Goal: Task Accomplishment & Management: Complete application form

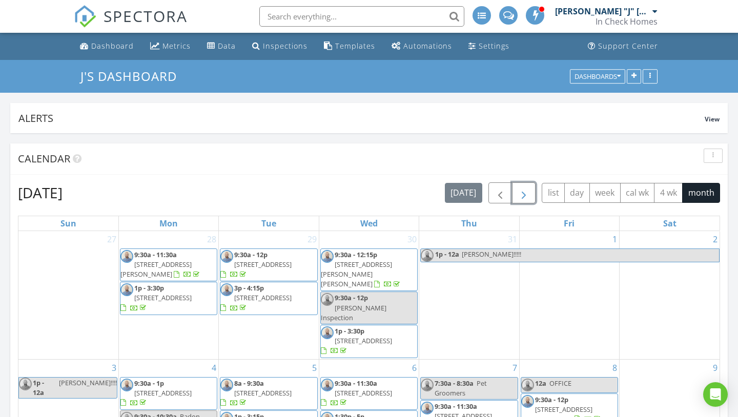
click at [304, 196] on button "button" at bounding box center [524, 192] width 24 height 21
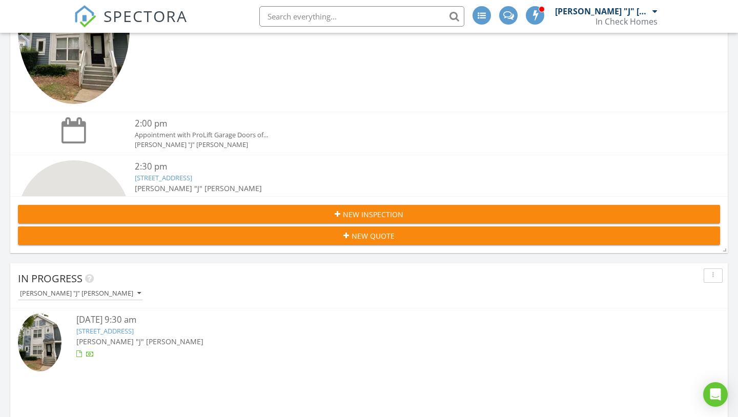
scroll to position [862, 0]
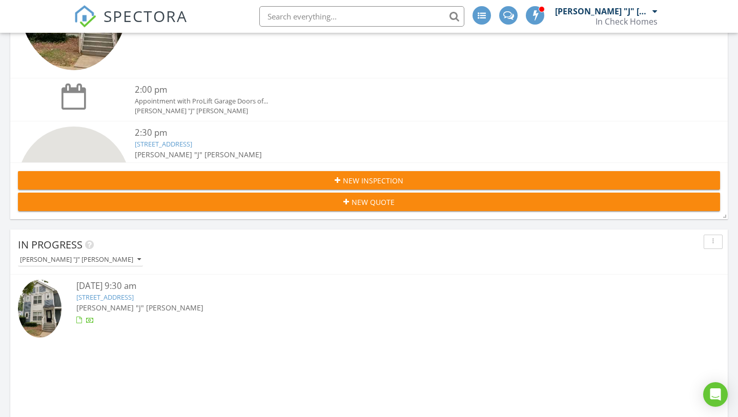
click at [212, 187] on button "New Inspection" at bounding box center [369, 180] width 702 height 18
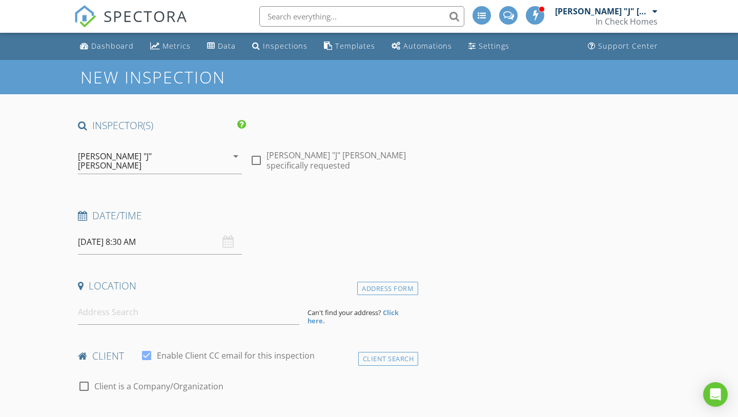
click at [155, 231] on input "08/29/2025 8:30 AM" at bounding box center [160, 242] width 164 height 25
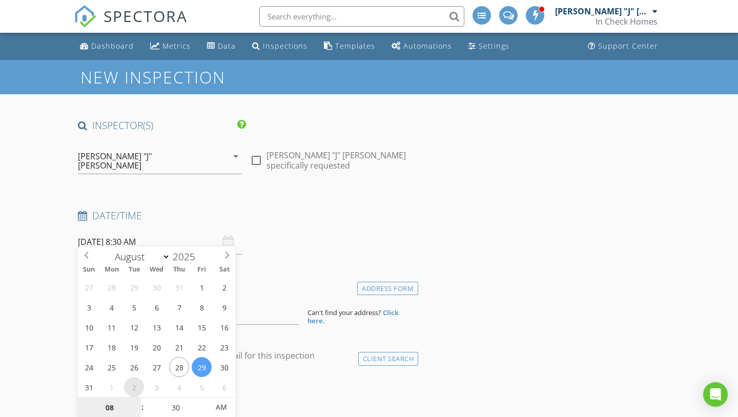
select select "8"
type input "09/02/2025 8:30 AM"
type input "09"
type input "09/02/2025 9:30 AM"
click at [136, 402] on span at bounding box center [137, 403] width 7 height 10
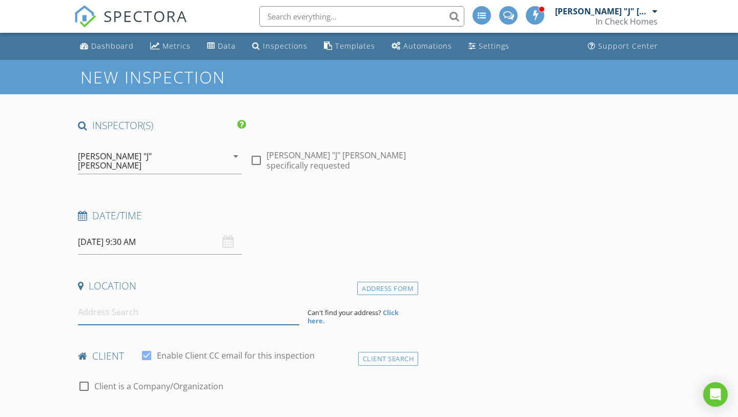
click at [182, 313] on input at bounding box center [188, 312] width 221 height 25
paste input "115 Meander Lane"
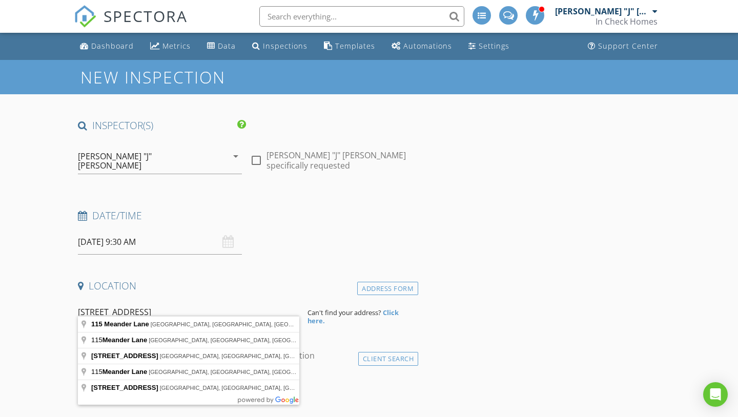
click at [78, 306] on input "115 Meander Lane" at bounding box center [188, 312] width 221 height 25
type input "1115 Meander Lane, Waxhaw, NC, USA"
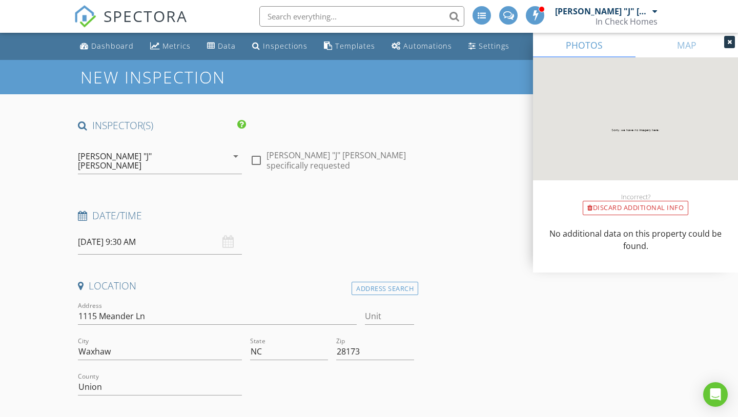
scroll to position [62, 0]
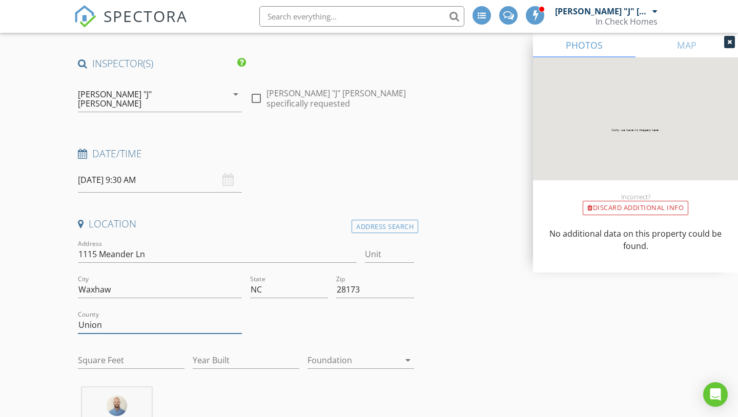
click at [142, 317] on input "Union" at bounding box center [160, 325] width 164 height 17
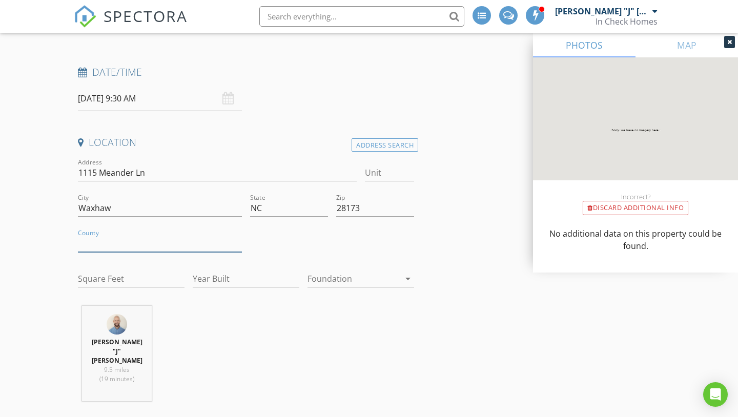
scroll to position [197, 0]
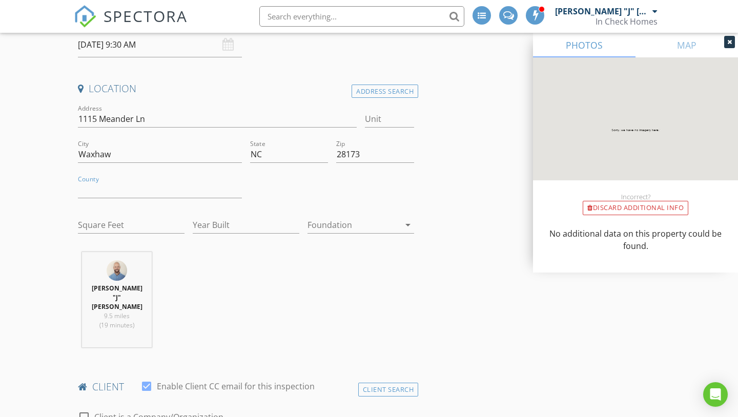
click at [248, 285] on div "John "J" Nicholson 9.5 miles (19 minutes)" at bounding box center [246, 304] width 344 height 104
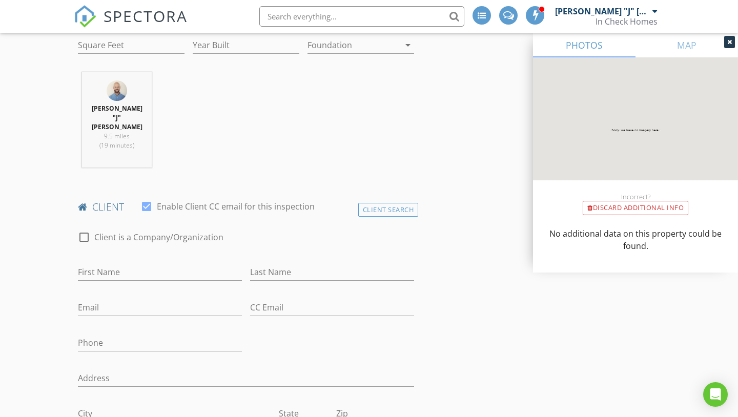
scroll to position [387, 0]
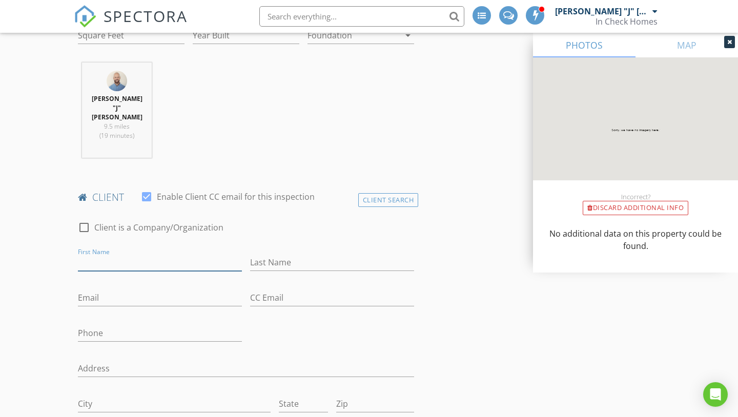
click at [217, 254] on input "First Name" at bounding box center [160, 262] width 164 height 17
type input "Chuck"
click at [280, 254] on input "Last Name" at bounding box center [332, 262] width 164 height 17
type input "Norton"
click at [190, 283] on div "Email" at bounding box center [160, 299] width 164 height 33
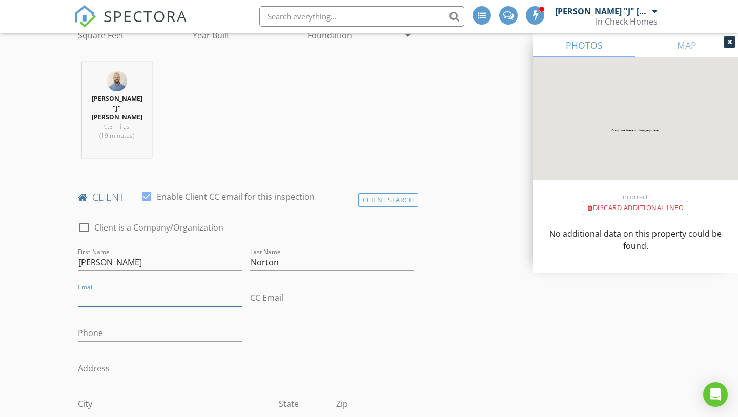
click at [190, 290] on input "Email" at bounding box center [160, 298] width 164 height 17
paste input "chuck@nortonins.com"
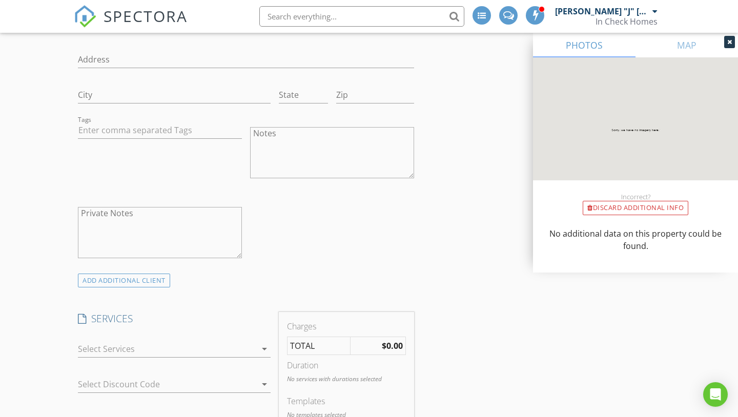
scroll to position [740, 0]
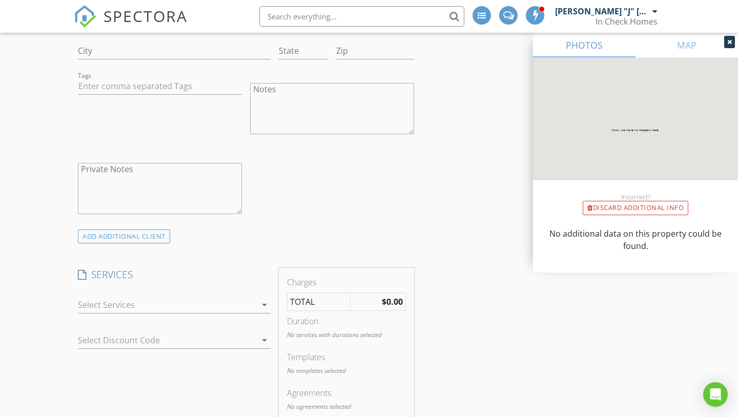
type input "chuck@nortonins.com"
click at [134, 297] on div at bounding box center [167, 305] width 178 height 16
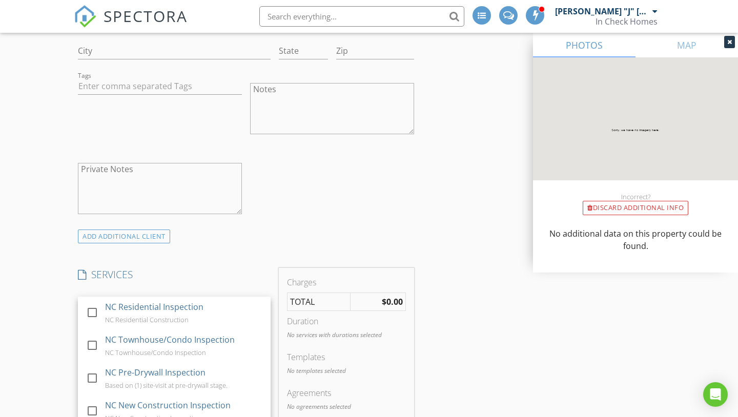
click at [45, 244] on div "New Inspection INSPECTOR(S) check_box John "J" Nicholson PRIMARY John "J" Nicho…" at bounding box center [369, 384] width 738 height 2128
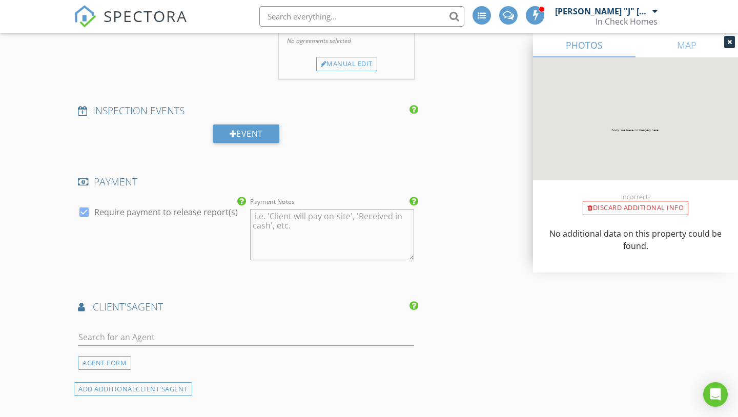
scroll to position [1138, 0]
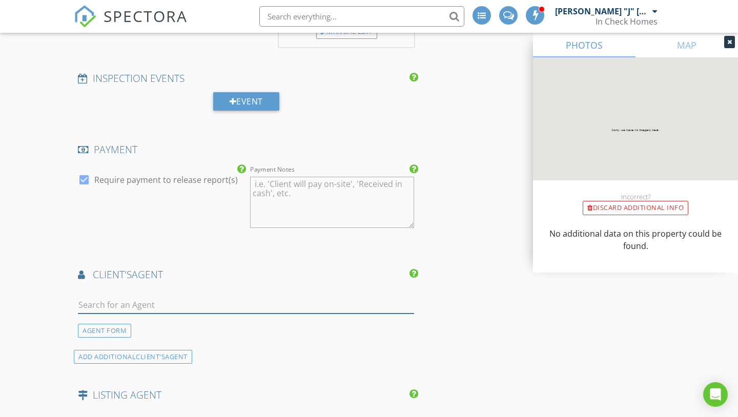
click at [111, 297] on input "text" at bounding box center [246, 305] width 336 height 17
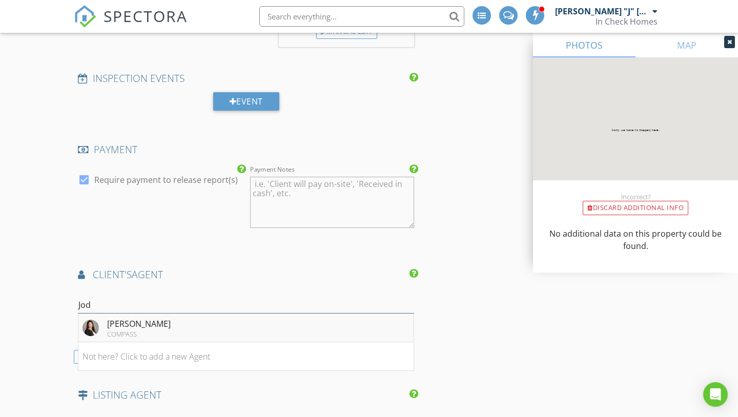
type input "Jod"
click at [129, 330] on div "COMPASS" at bounding box center [139, 334] width 64 height 8
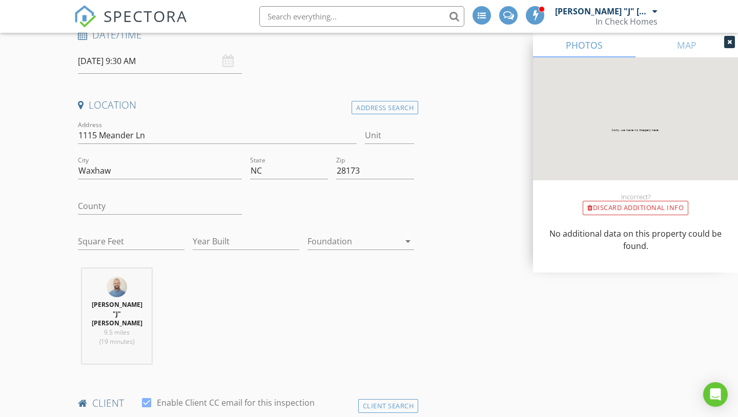
scroll to position [0, 0]
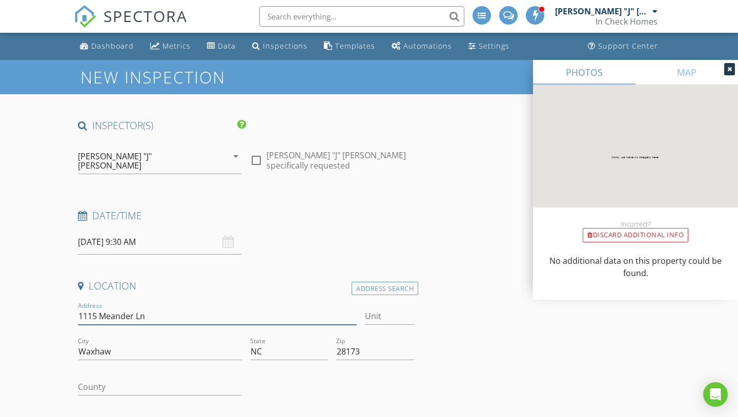
drag, startPoint x: 176, startPoint y: 306, endPoint x: 76, endPoint y: 305, distance: 99.9
click at [76, 305] on div "Address 1115 Meander Ln" at bounding box center [217, 317] width 287 height 35
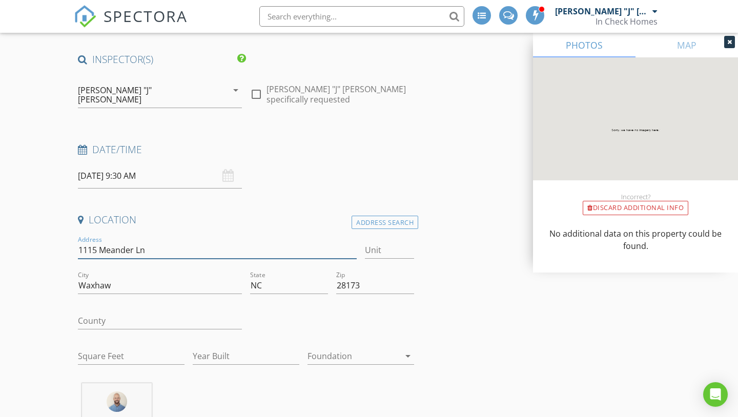
scroll to position [113, 0]
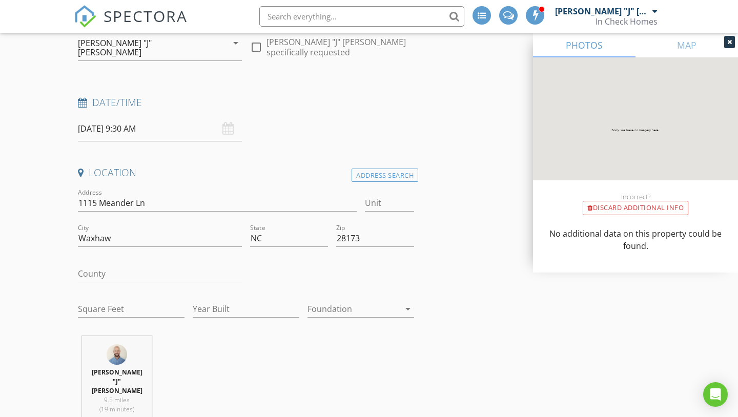
click at [266, 325] on div "Location Address Search Address 1115 Meander Ln Unit City Waxhaw State NC Zip 2…" at bounding box center [246, 303] width 344 height 274
click at [162, 195] on input "1115 Meander Ln" at bounding box center [217, 203] width 279 height 17
click at [260, 189] on div "Address 1115 Meander Ln" at bounding box center [217, 205] width 279 height 33
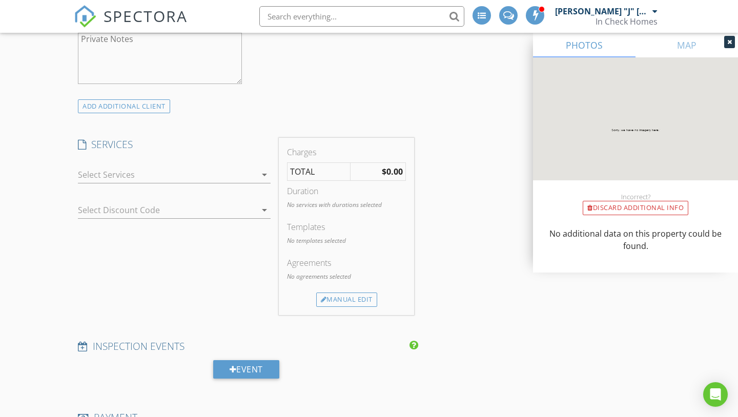
scroll to position [872, 0]
click at [230, 165] on div at bounding box center [167, 173] width 178 height 16
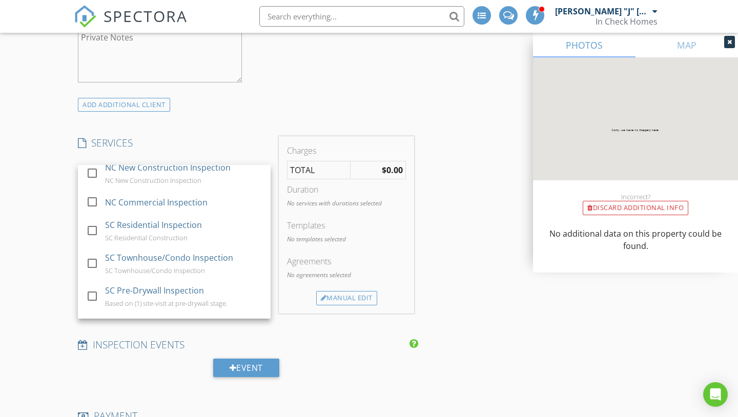
scroll to position [0, 0]
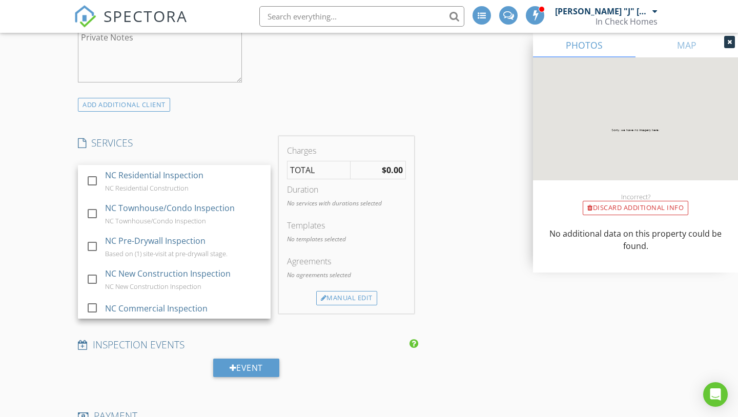
click at [216, 101] on div "INSPECTOR(S) check_box John "J" Nicholson PRIMARY John "J" Nicholson arrow_drop…" at bounding box center [246, 372] width 344 height 2250
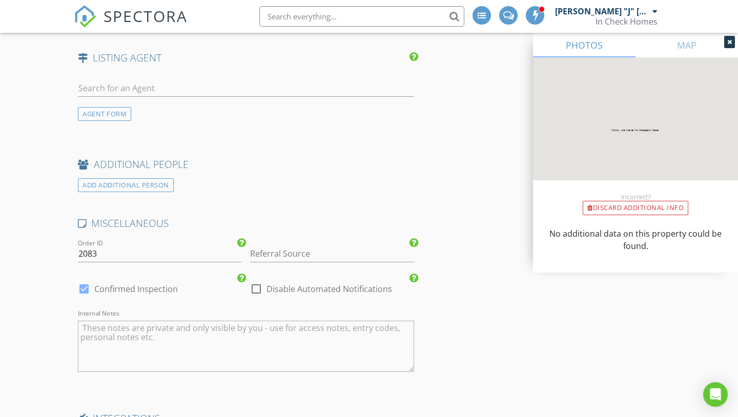
scroll to position [1735, 0]
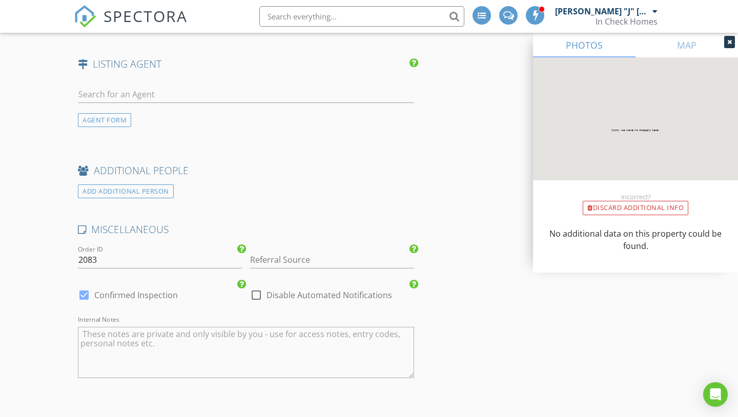
click at [257, 286] on div at bounding box center [256, 294] width 17 height 17
checkbox input "true"
click at [86, 286] on div at bounding box center [83, 294] width 17 height 17
checkbox input "false"
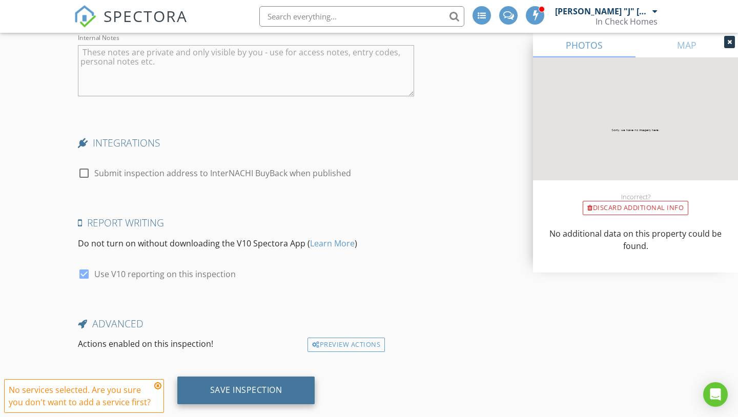
click at [253, 385] on div "Save Inspection" at bounding box center [246, 390] width 72 height 10
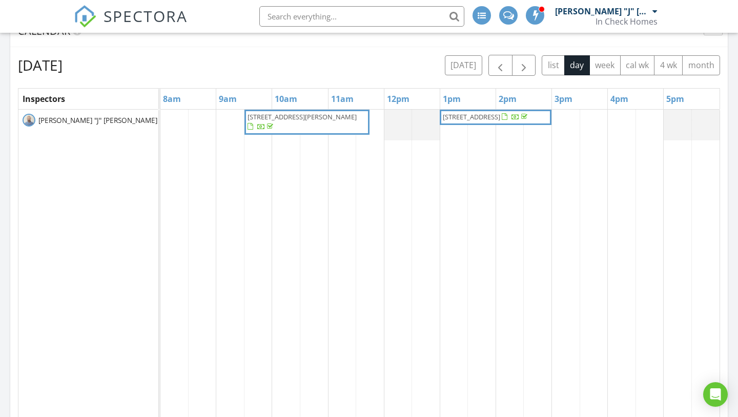
scroll to position [126, 0]
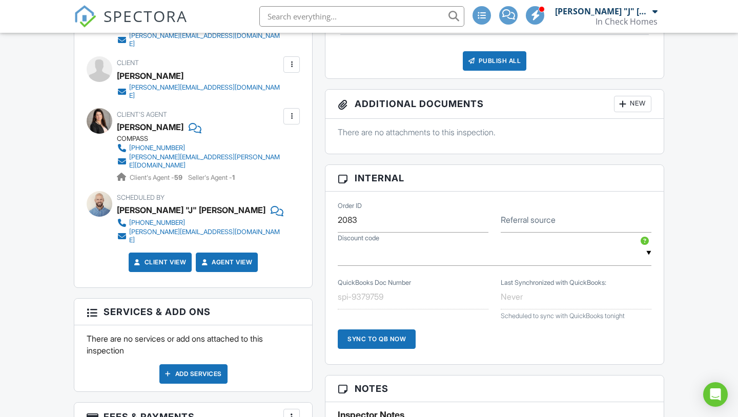
click at [194, 364] on div "Add Services" at bounding box center [193, 373] width 68 height 19
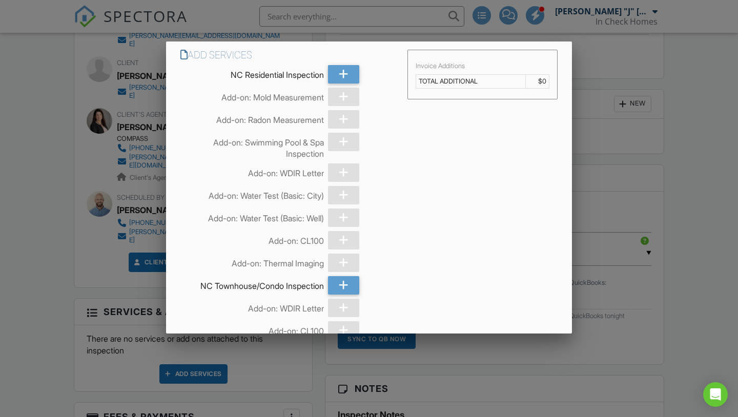
click at [49, 170] on div at bounding box center [369, 210] width 738 height 522
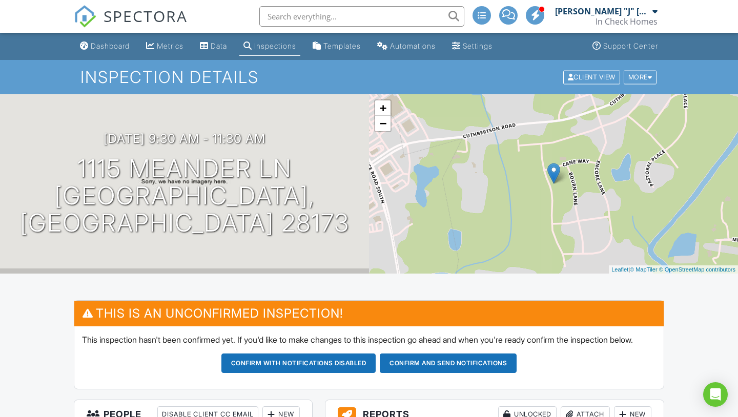
click at [124, 14] on span "SPECTORA" at bounding box center [146, 16] width 84 height 22
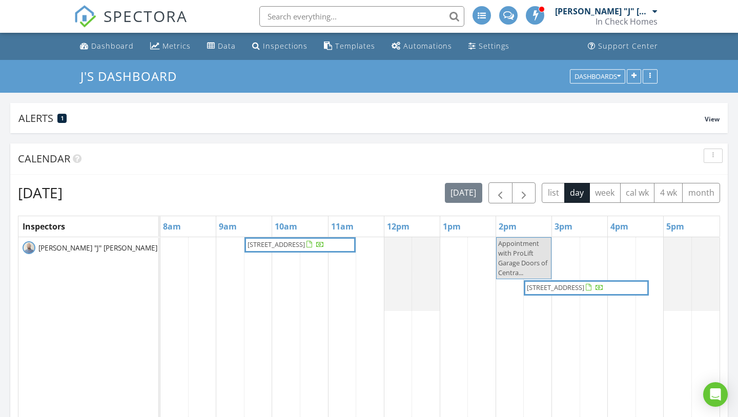
scroll to position [1625, 738]
click at [320, 16] on input "text" at bounding box center [361, 16] width 205 height 20
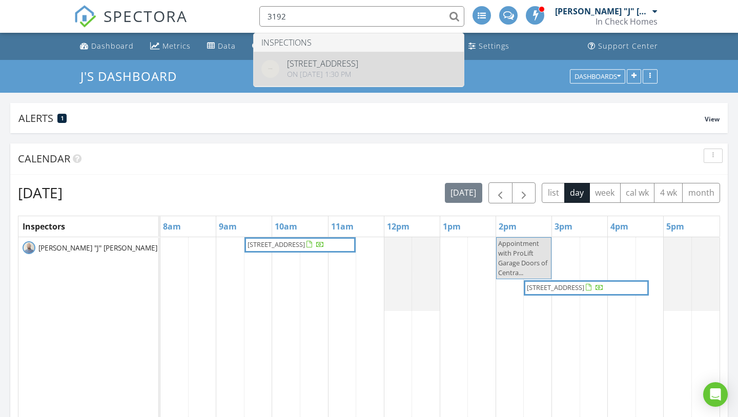
type input "3192"
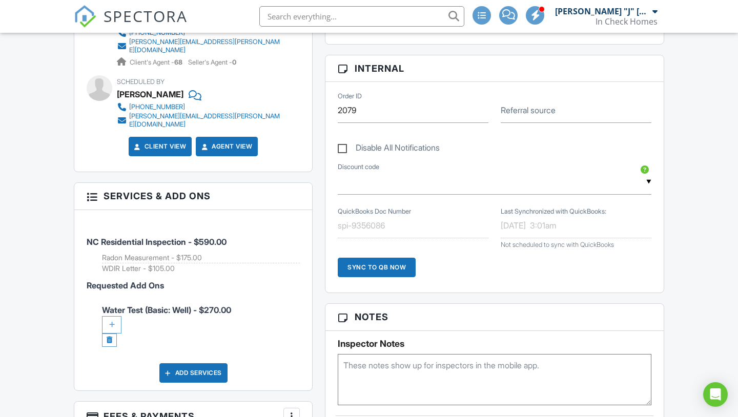
scroll to position [464, 0]
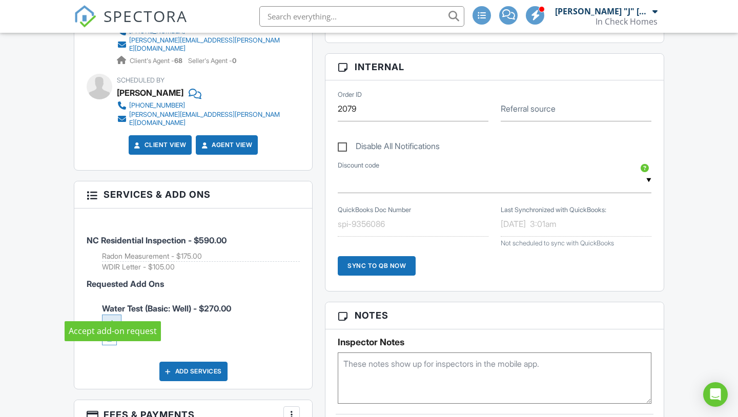
click at [113, 315] on div at bounding box center [111, 323] width 19 height 17
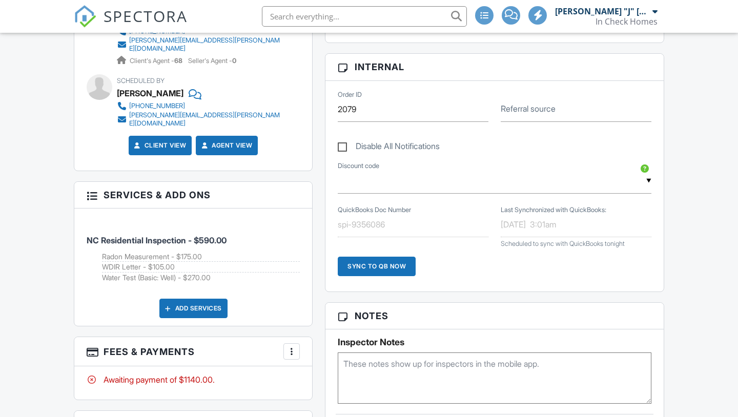
scroll to position [464, 0]
